Goal: Find specific page/section: Find specific page/section

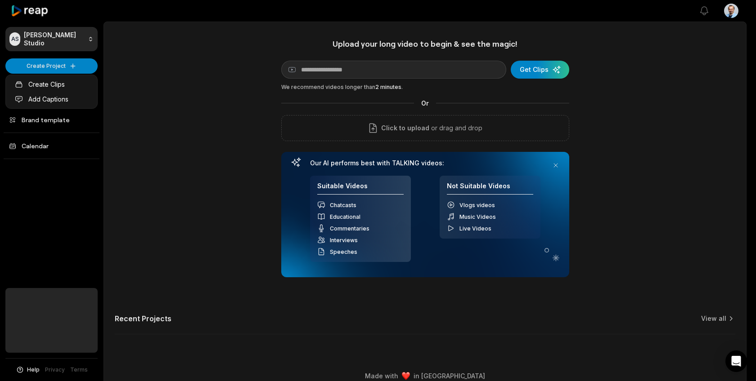
click at [158, 50] on html "AS [PERSON_NAME] Studio Create Project Home Projects Brand template Calendar He…" at bounding box center [378, 190] width 756 height 381
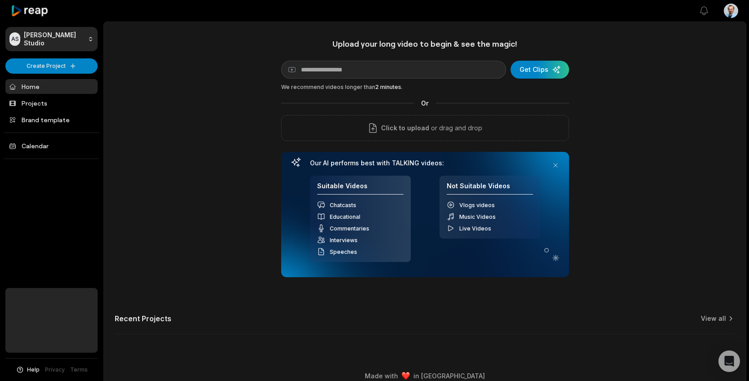
click at [23, 16] on icon at bounding box center [30, 11] width 38 height 12
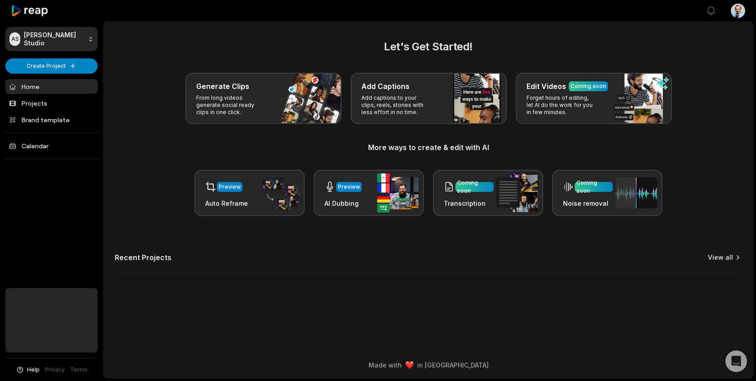
click at [719, 253] on link "View all" at bounding box center [720, 257] width 25 height 9
